Goal: Transaction & Acquisition: Purchase product/service

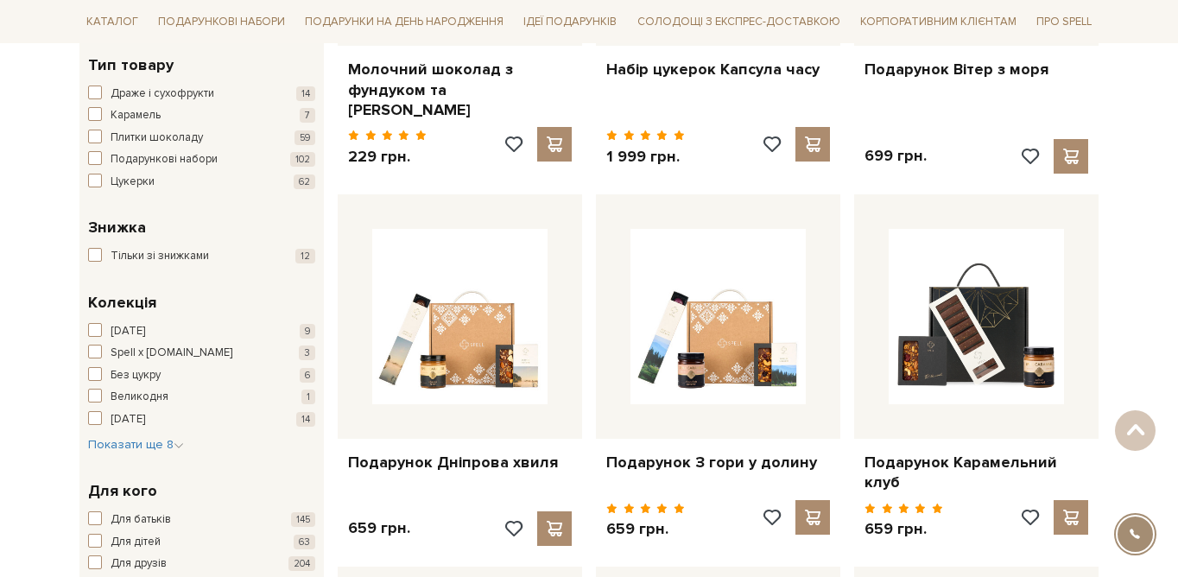
scroll to position [535, 0]
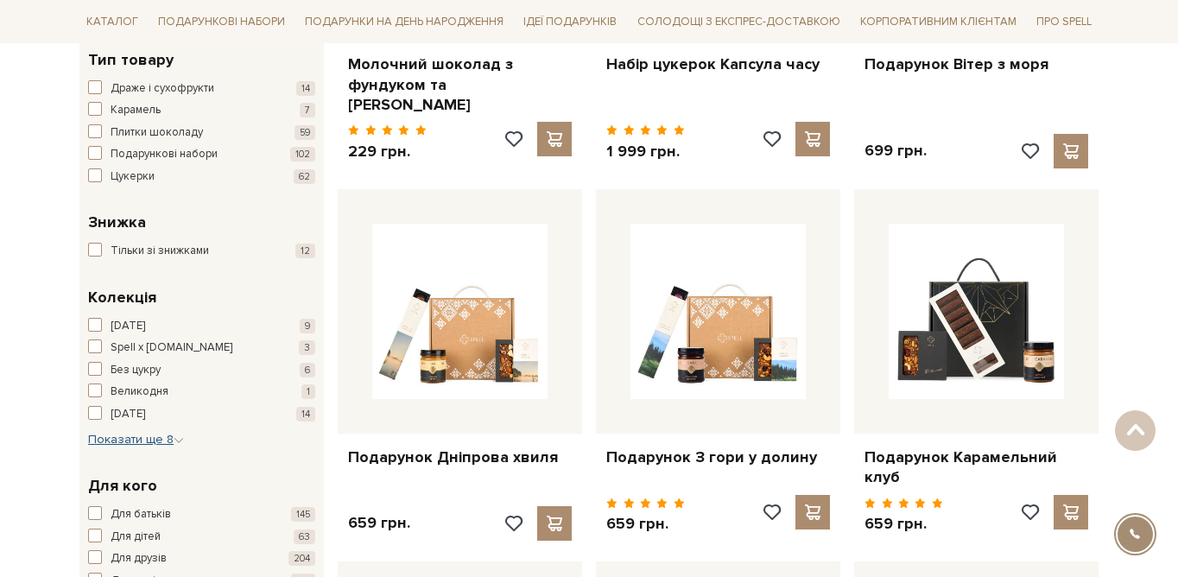
click at [160, 441] on span "Показати ще 8" at bounding box center [136, 439] width 96 height 15
click at [92, 413] on span "button" at bounding box center [95, 413] width 14 height 14
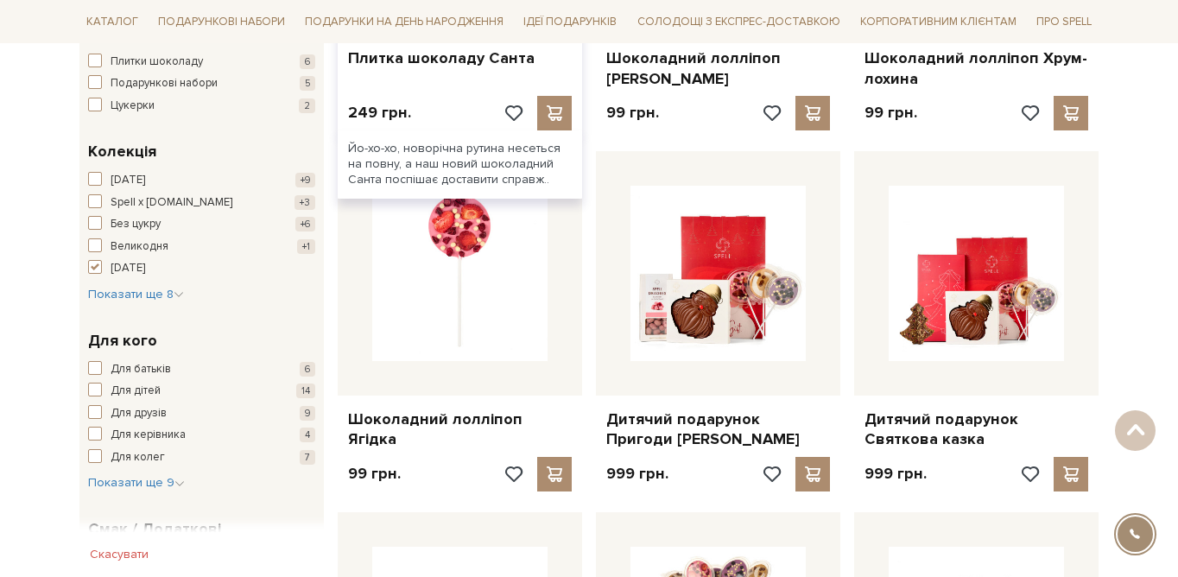
scroll to position [544, 0]
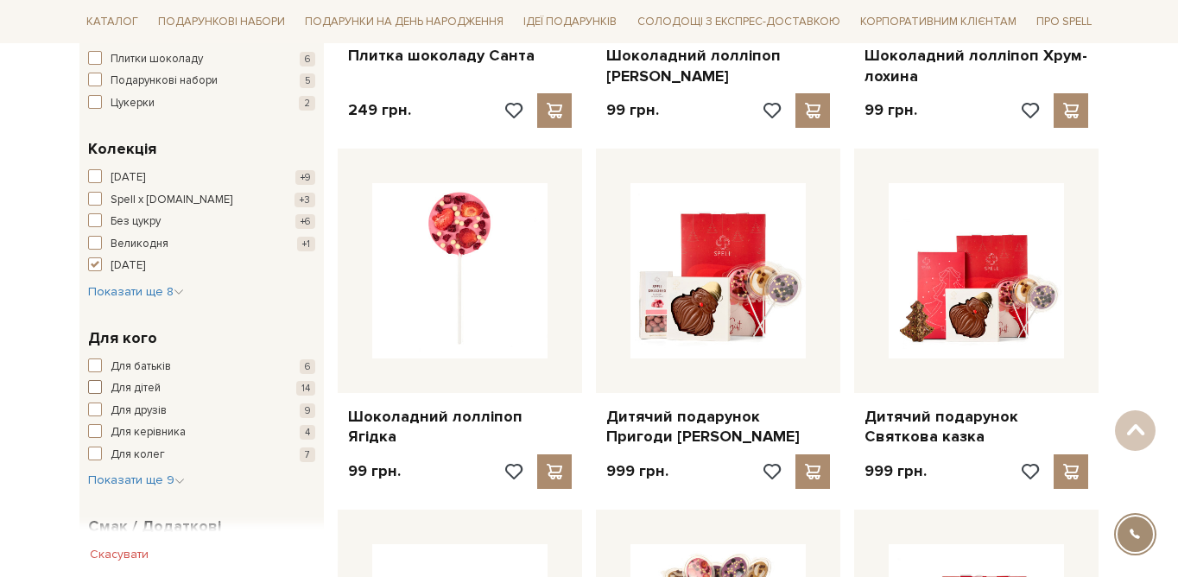
click at [155, 388] on span "Для дітей" at bounding box center [136, 388] width 50 height 17
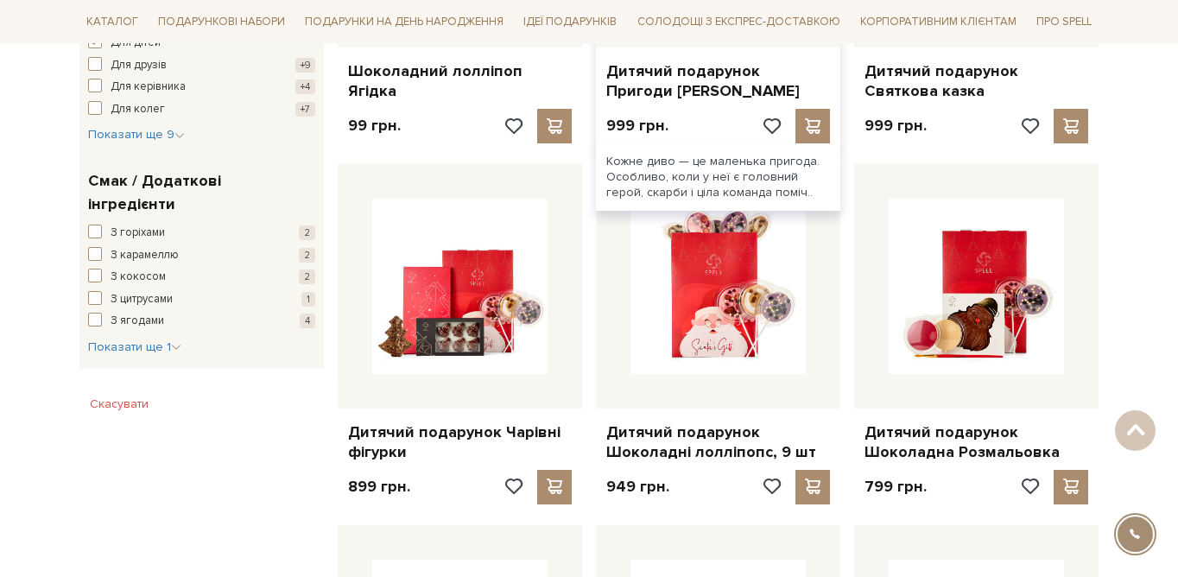
scroll to position [931, 0]
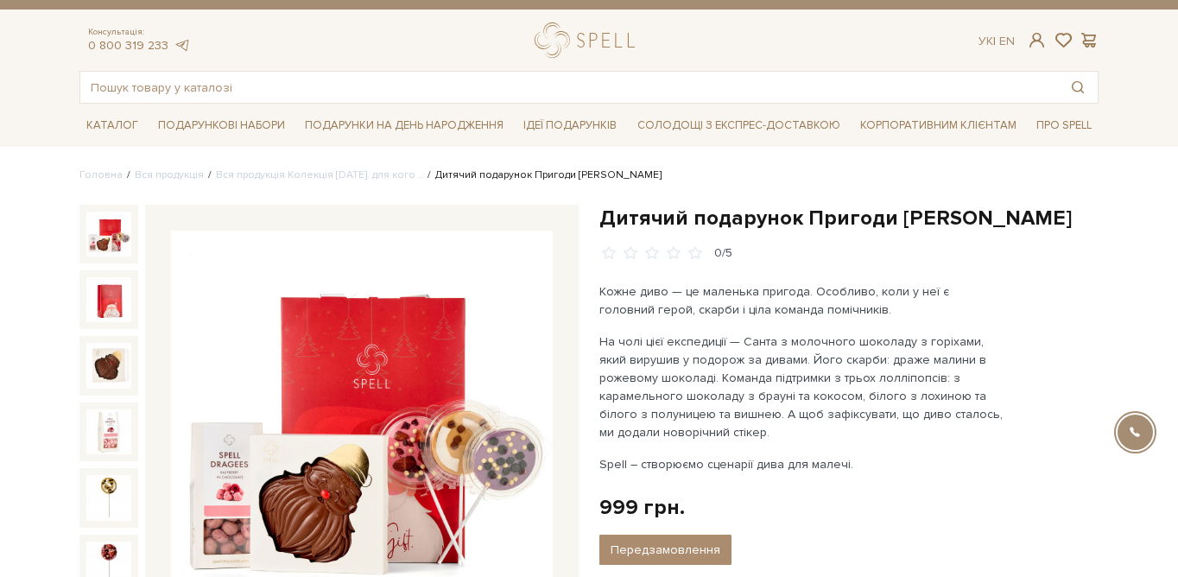
scroll to position [27, 0]
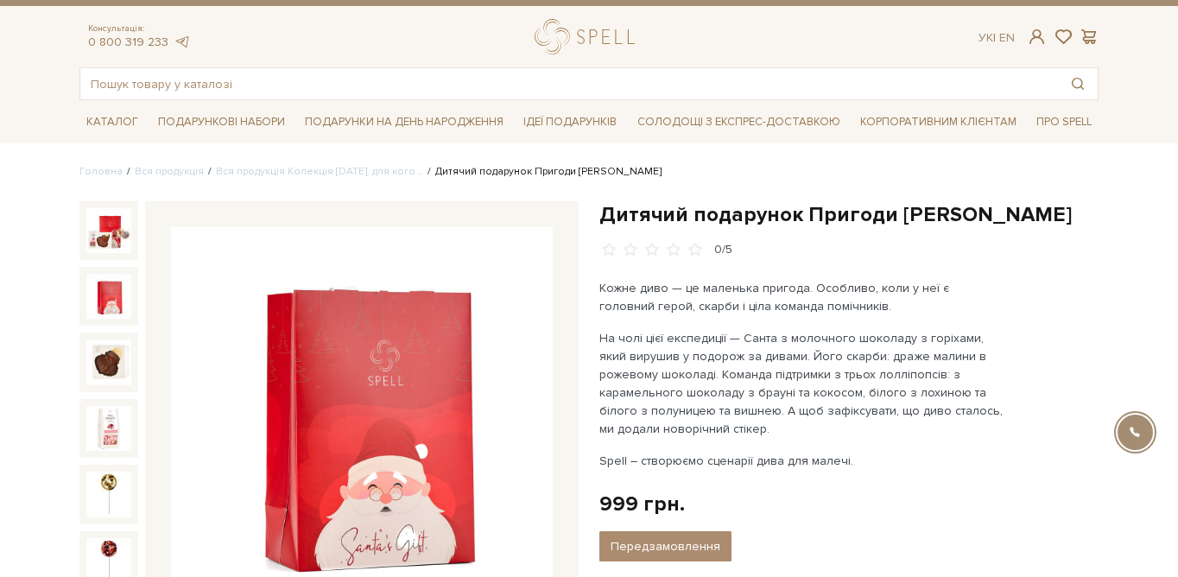
click at [109, 305] on img at bounding box center [108, 296] width 45 height 45
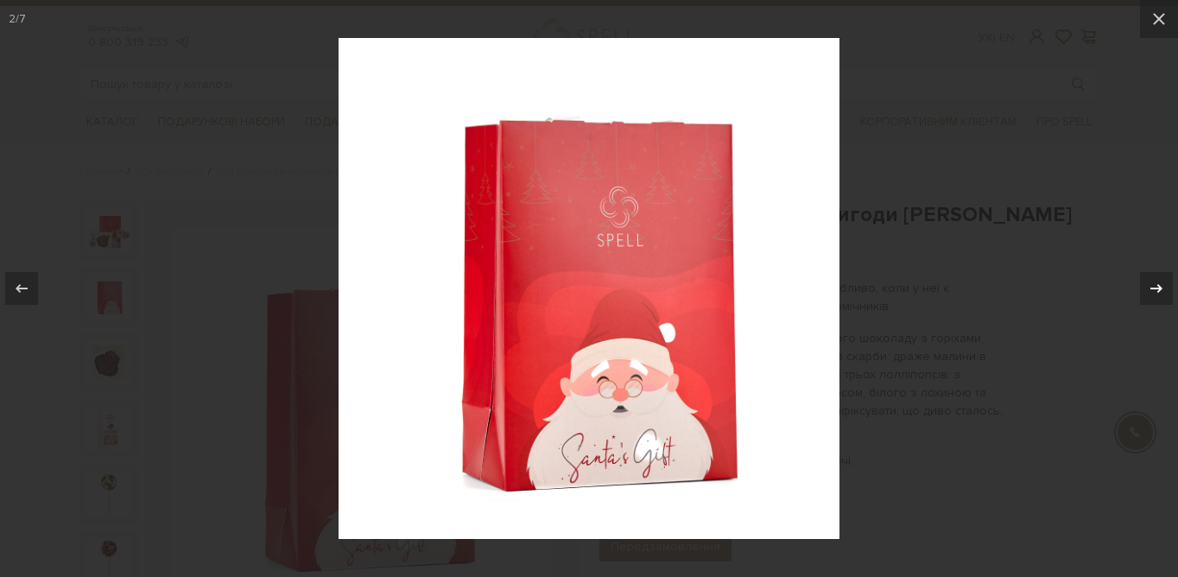
click at [1150, 292] on icon at bounding box center [1156, 288] width 21 height 21
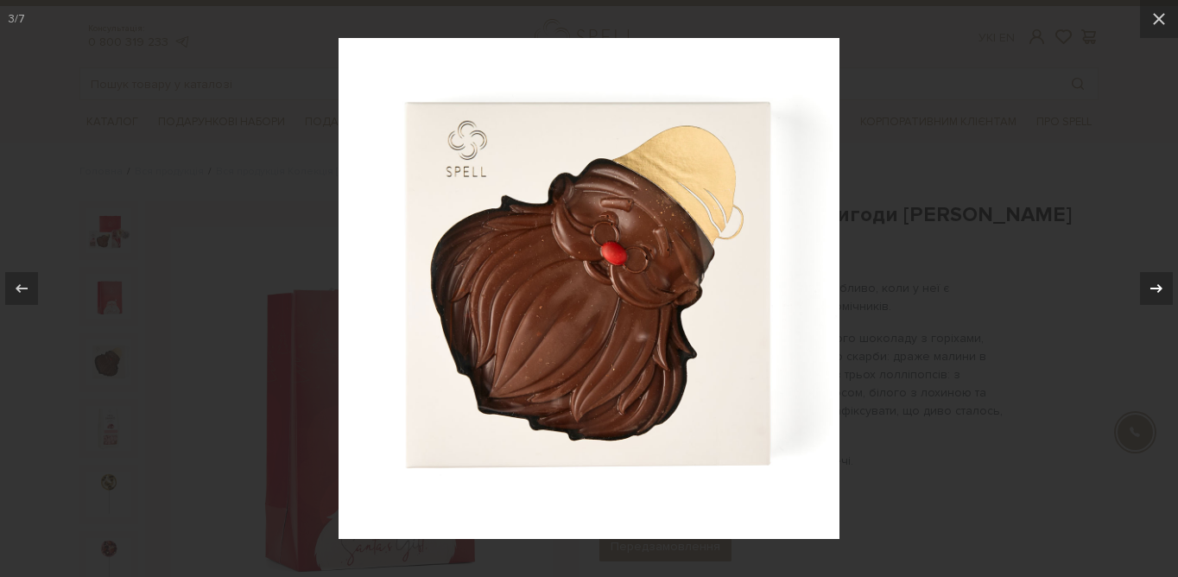
click at [1150, 292] on icon at bounding box center [1156, 288] width 21 height 21
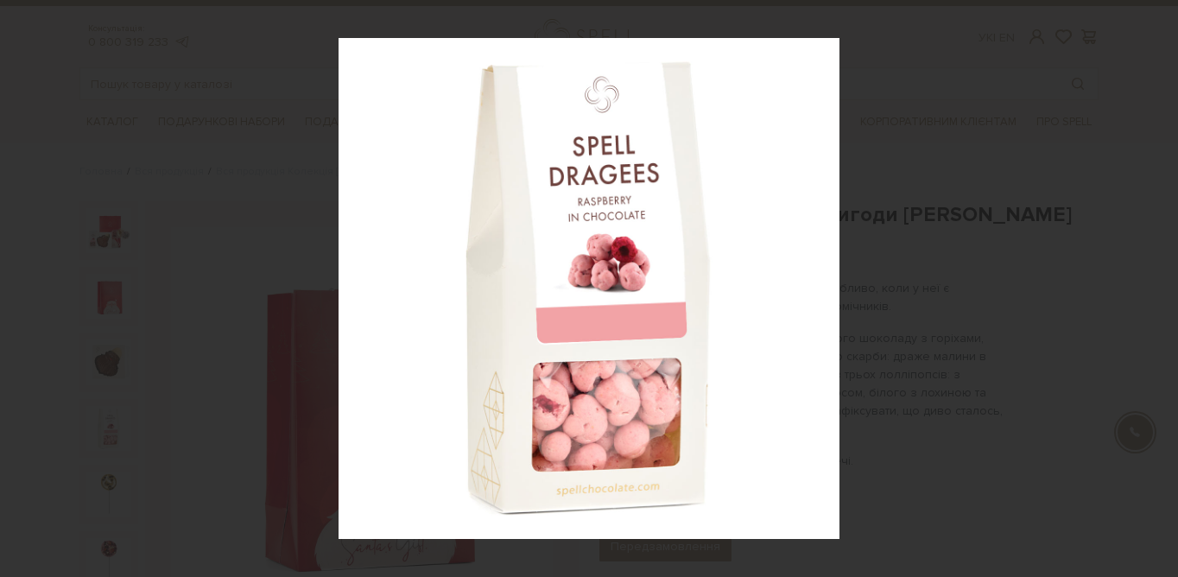
click at [1150, 292] on div "4 / 7" at bounding box center [589, 288] width 1178 height 577
click at [1150, 292] on icon at bounding box center [1156, 288] width 21 height 21
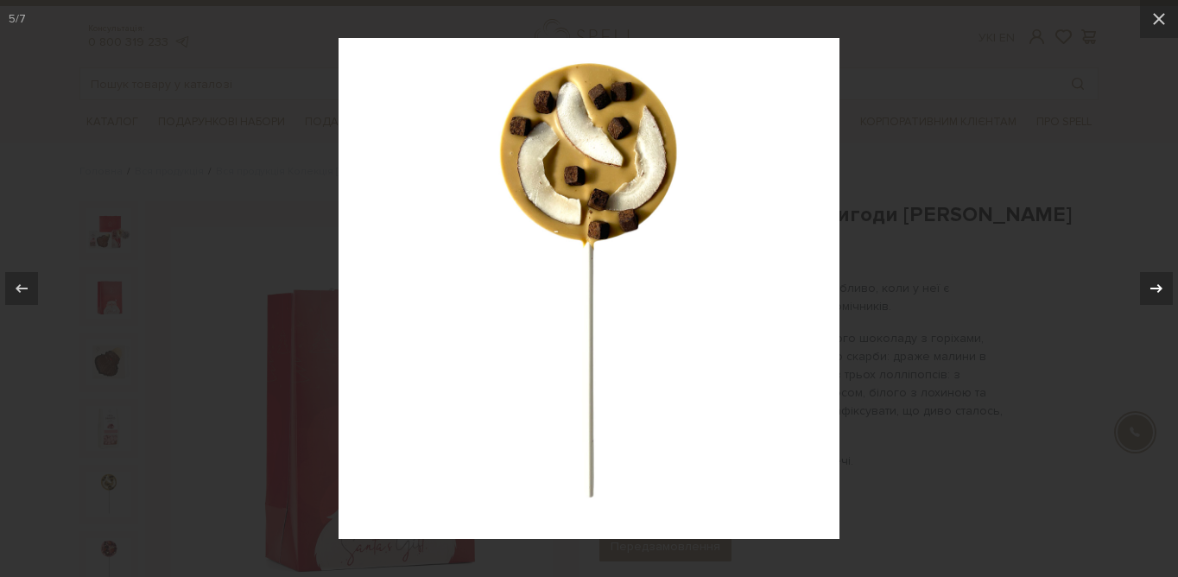
click at [1150, 292] on icon at bounding box center [1156, 288] width 21 height 21
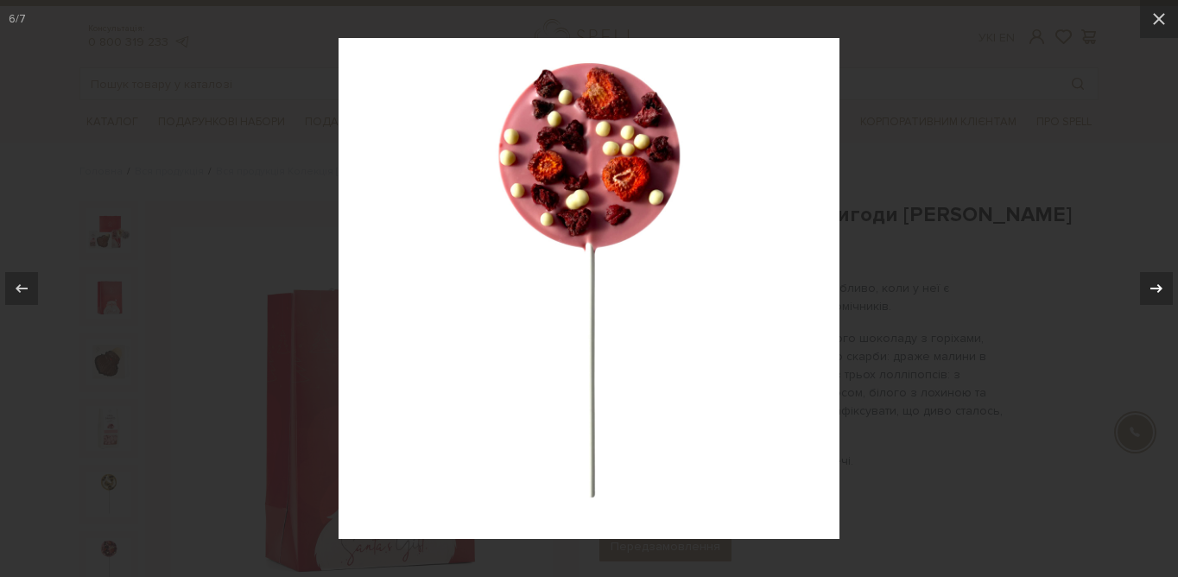
click at [1150, 292] on icon at bounding box center [1156, 288] width 21 height 21
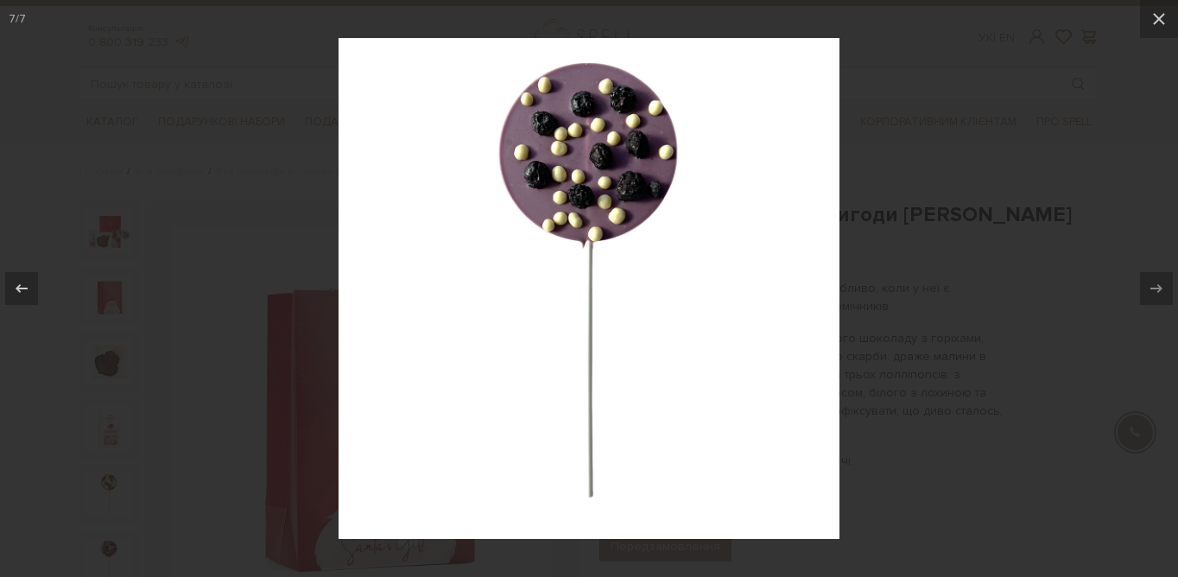
click at [1047, 289] on div at bounding box center [589, 288] width 1178 height 577
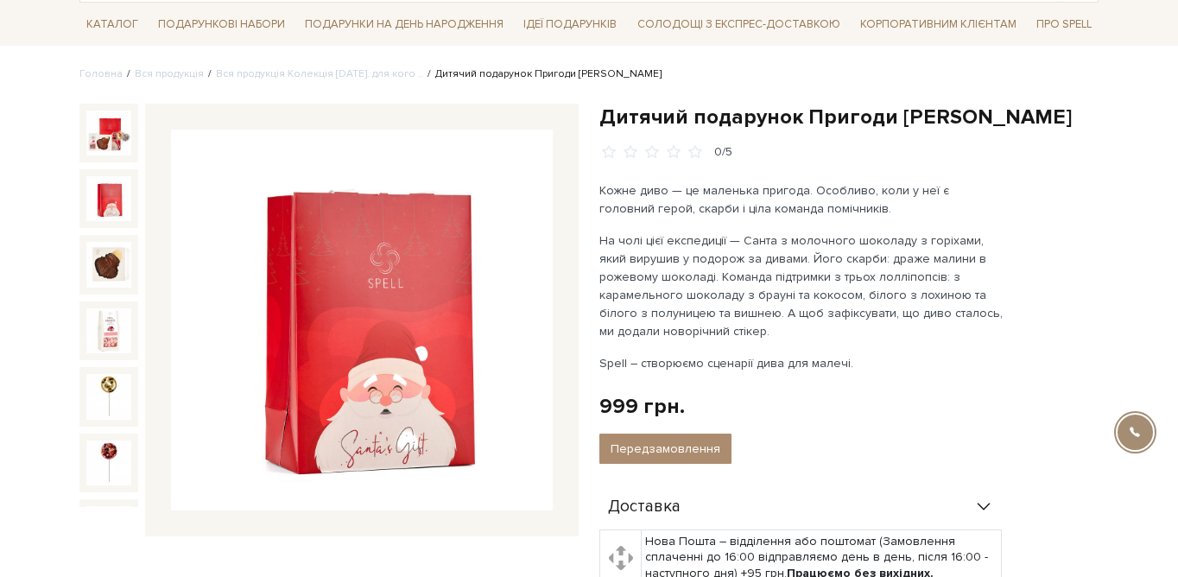
scroll to position [122, 0]
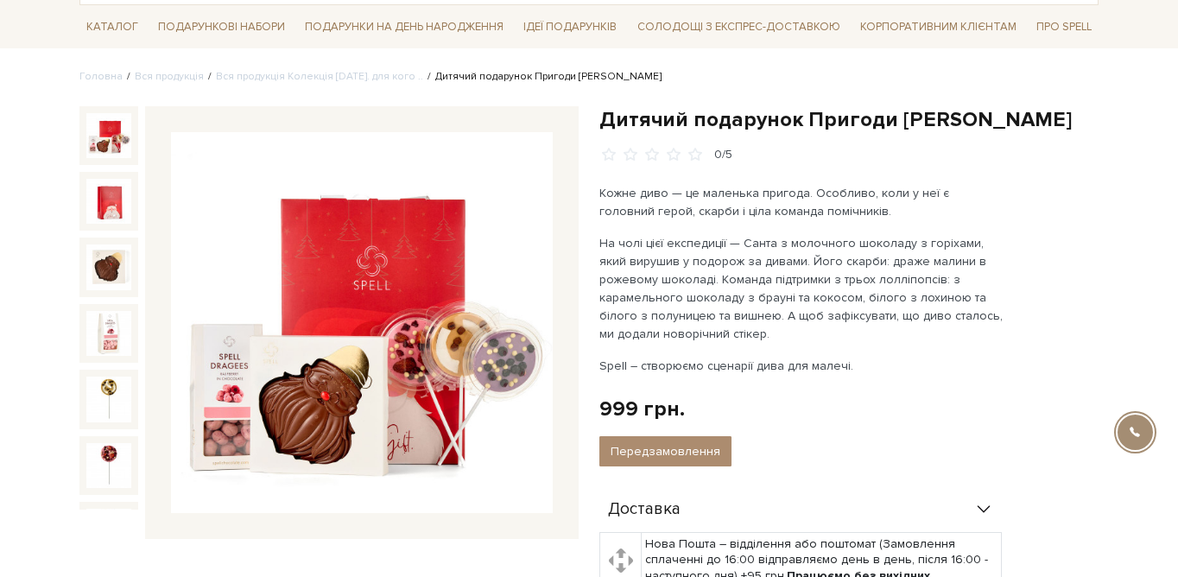
click at [106, 146] on img at bounding box center [108, 135] width 45 height 45
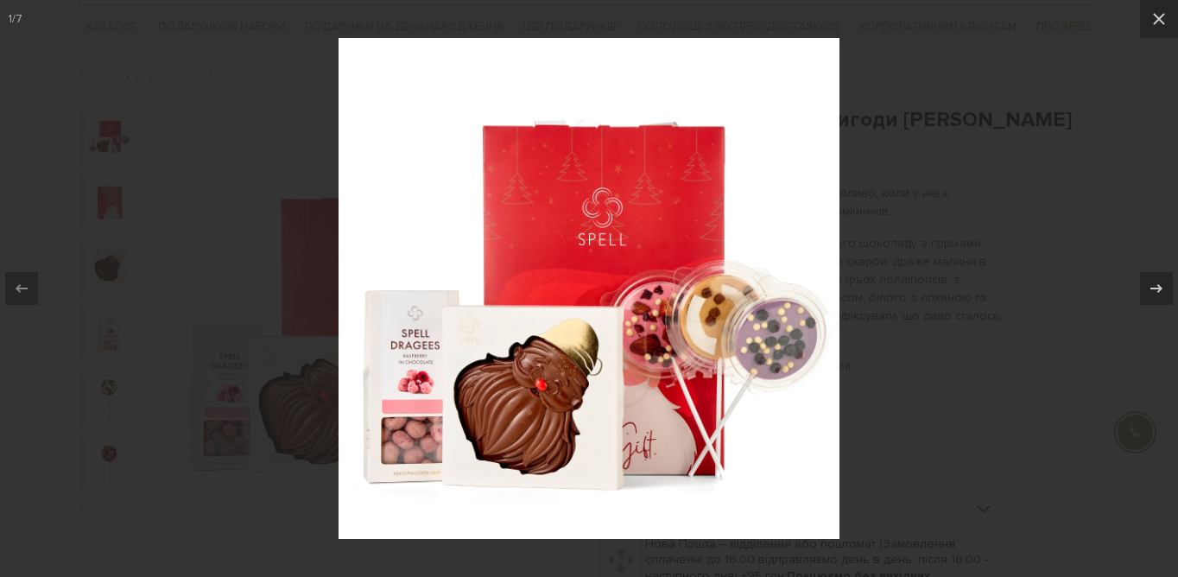
click at [274, 136] on div at bounding box center [589, 288] width 1178 height 577
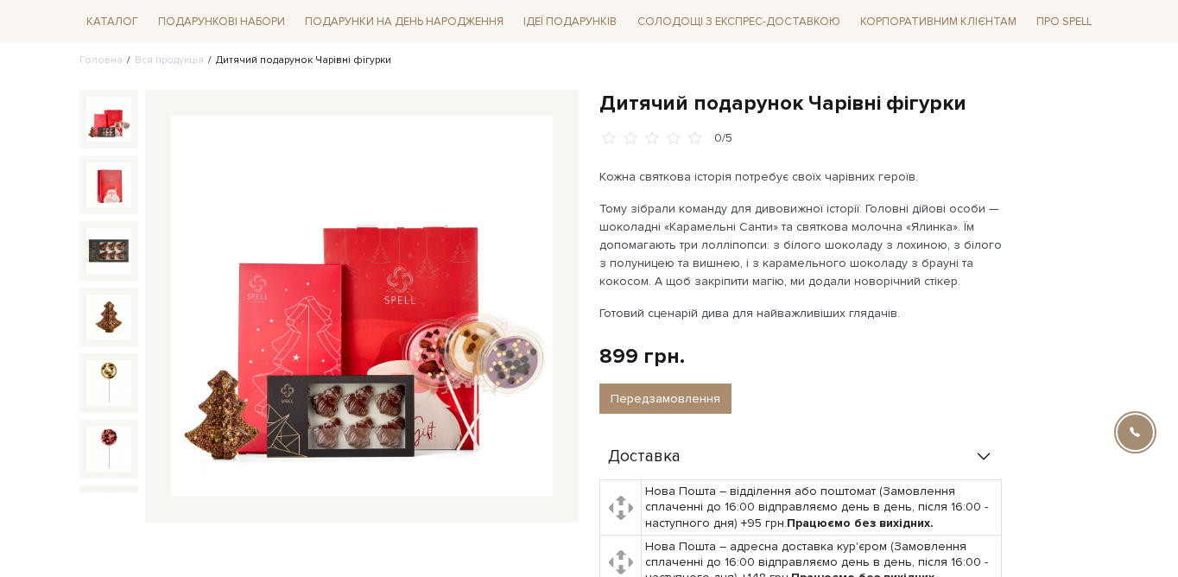
scroll to position [126, 0]
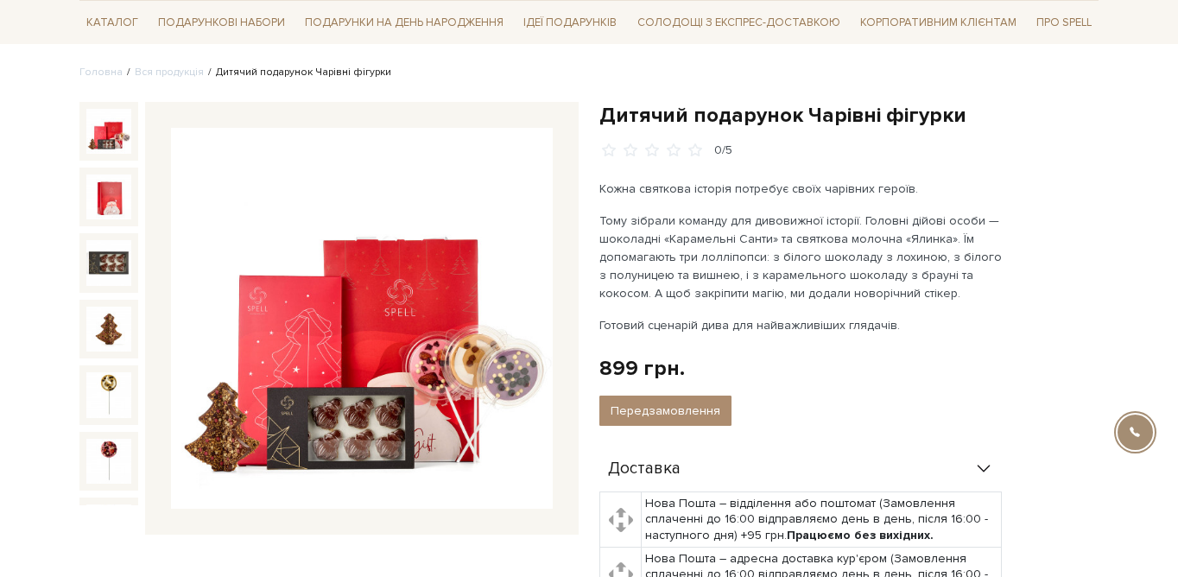
click at [428, 275] on img at bounding box center [362, 319] width 382 height 382
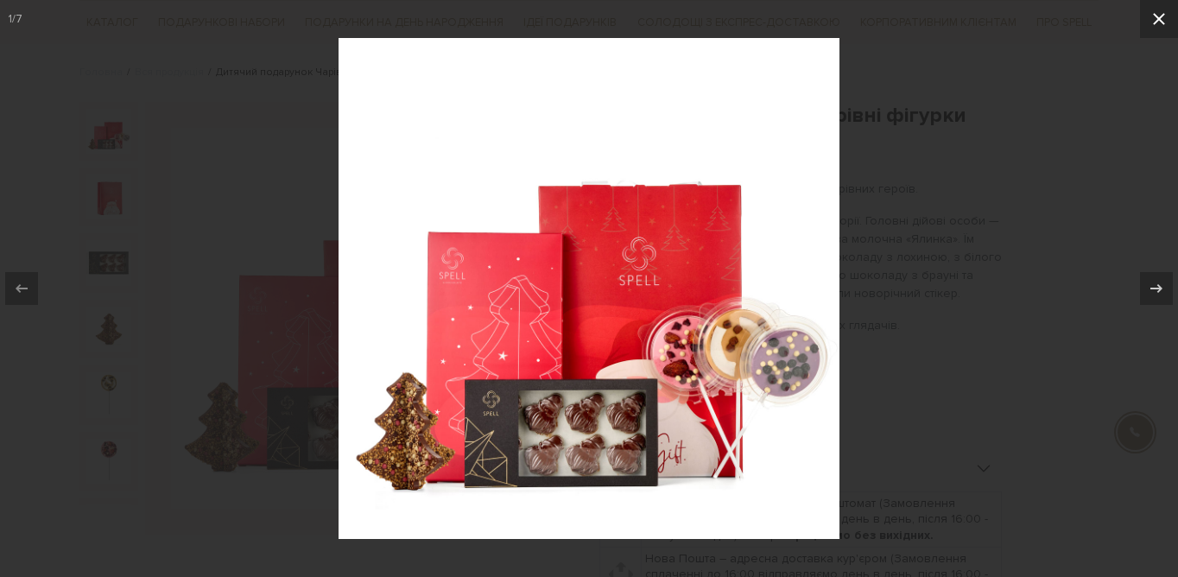
click at [1147, 22] on button at bounding box center [1159, 19] width 38 height 38
